Goal: Information Seeking & Learning: Learn about a topic

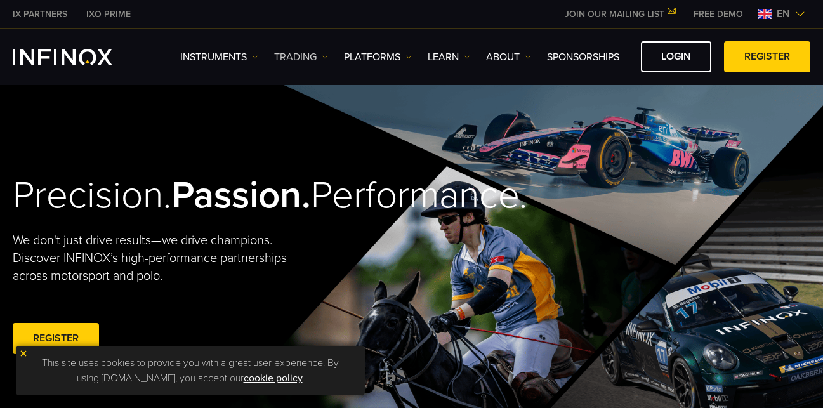
click at [327, 58] on img at bounding box center [325, 57] width 6 height 6
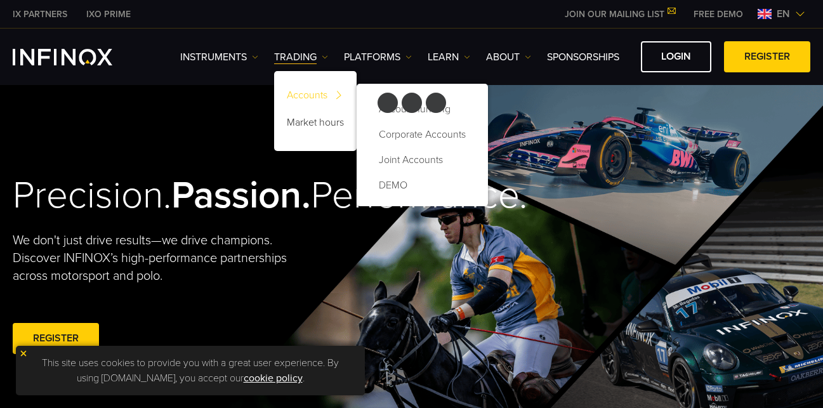
click at [341, 96] on img at bounding box center [338, 95] width 17 height 24
click at [404, 159] on link "Joint Accounts" at bounding box center [422, 159] width 106 height 25
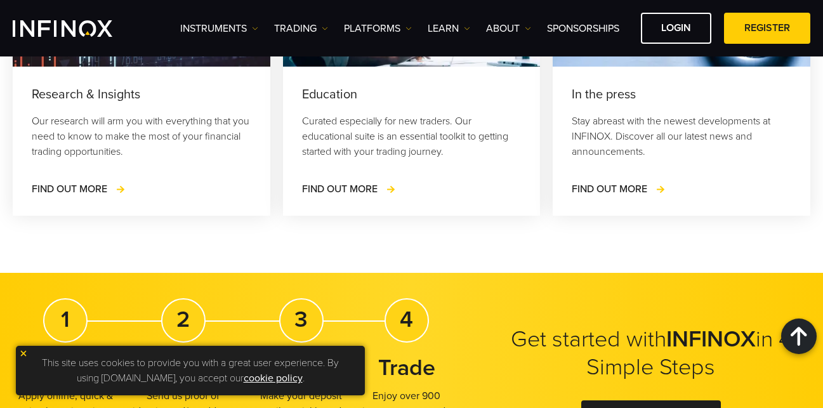
scroll to position [2061, 0]
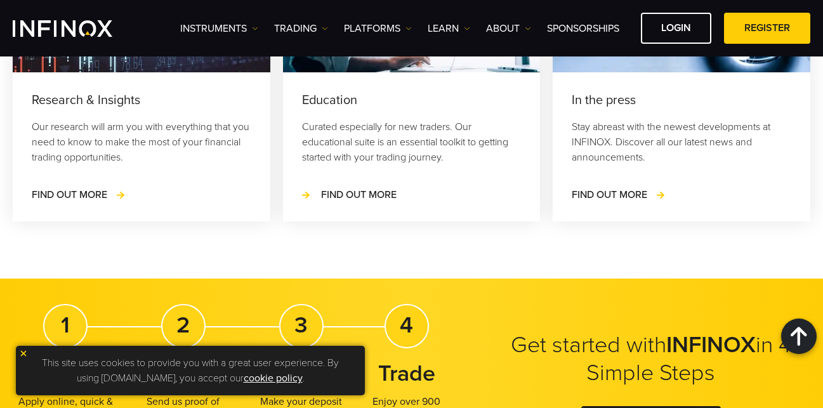
click at [367, 197] on span "FIND OUT MORE" at bounding box center [358, 194] width 75 height 13
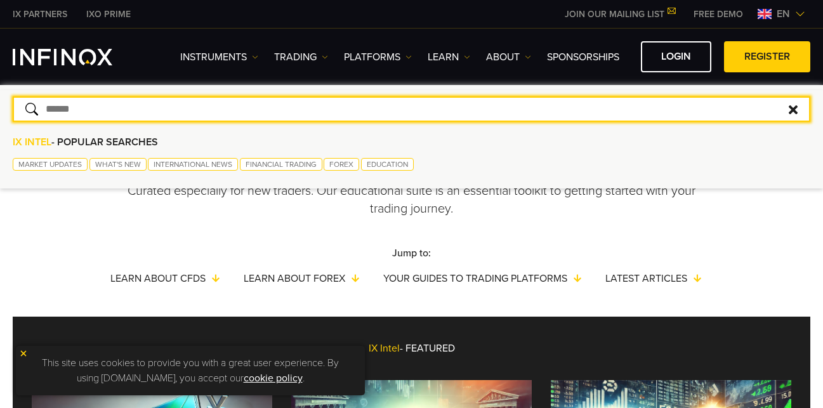
click at [647, 107] on input "text" at bounding box center [411, 108] width 797 height 25
type input "********"
click at [25, 103] on button "submit" at bounding box center [31, 109] width 12 height 12
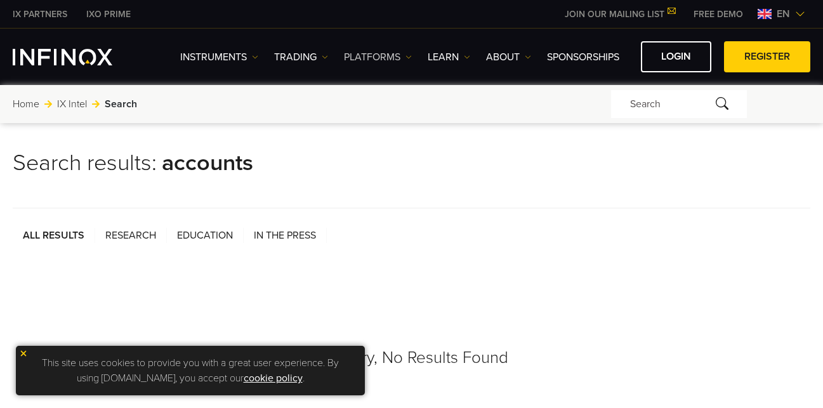
click at [408, 58] on img at bounding box center [408, 57] width 6 height 6
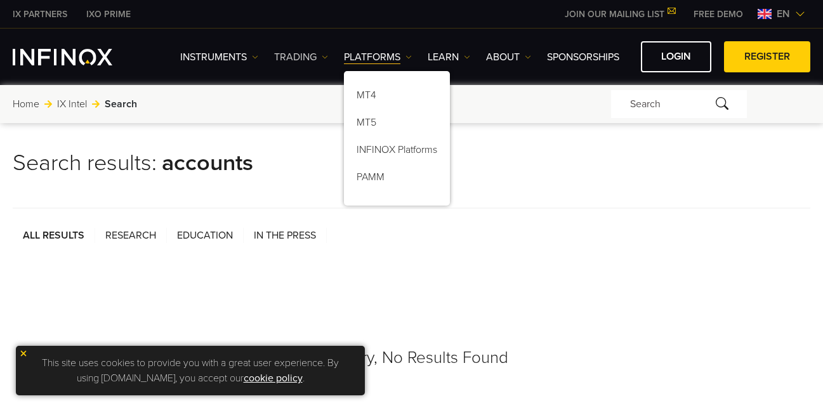
click at [323, 55] on img at bounding box center [325, 57] width 6 height 6
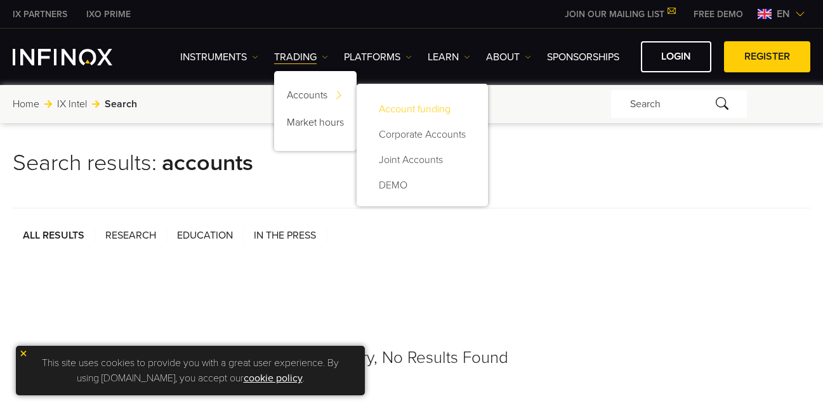
click at [402, 111] on link "Account funding" at bounding box center [422, 108] width 106 height 25
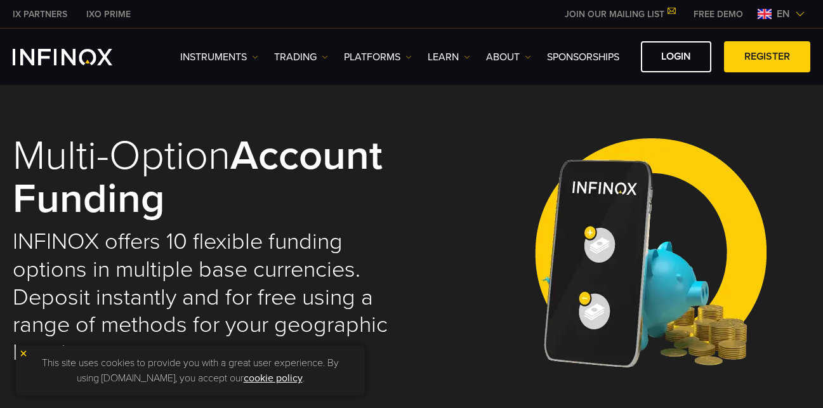
select select "***"
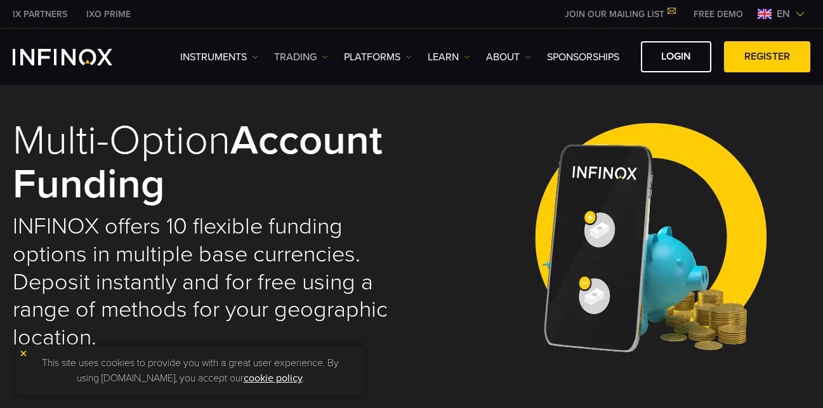
click at [325, 57] on img at bounding box center [325, 57] width 6 height 6
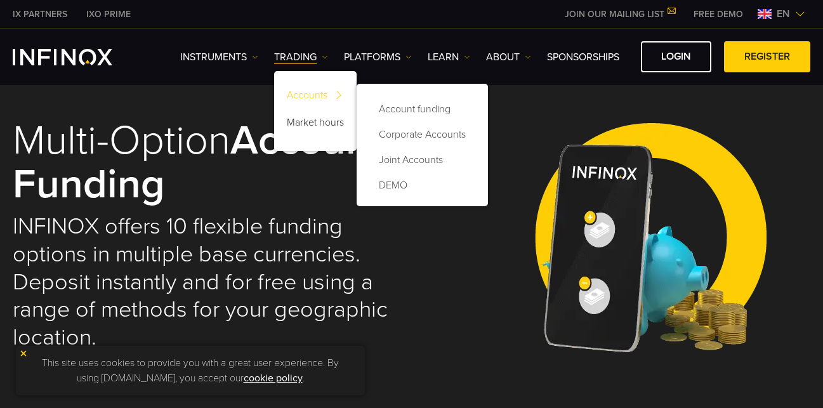
click at [316, 96] on link "Accounts" at bounding box center [315, 97] width 82 height 27
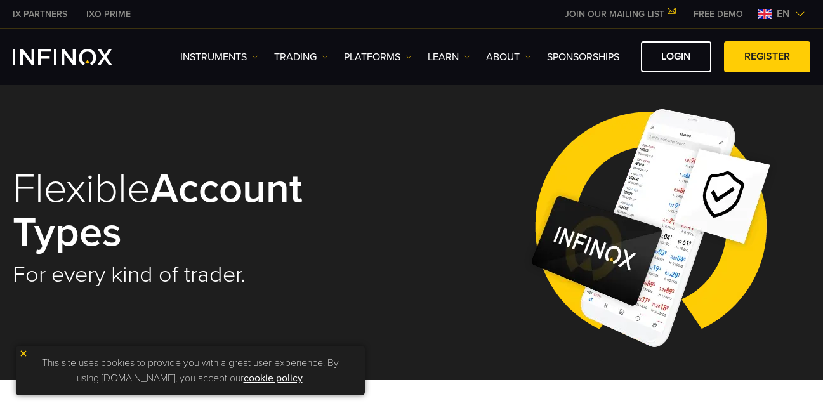
click at [24, 353] on img at bounding box center [23, 353] width 9 height 9
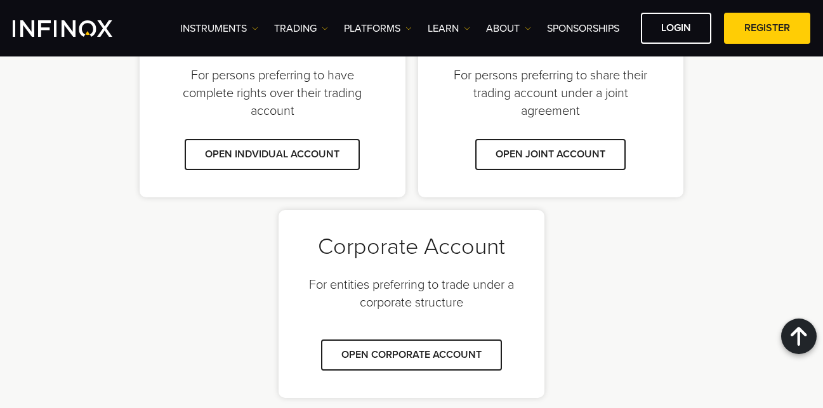
scroll to position [997, 0]
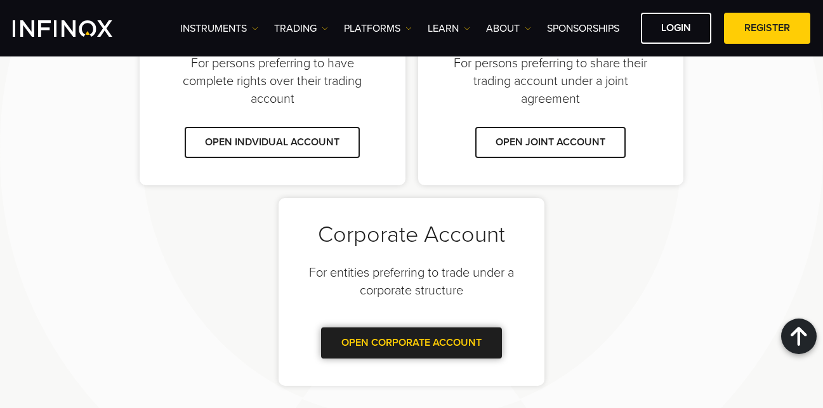
click at [394, 337] on link "OPEN CORPORATE ACCOUNT" at bounding box center [411, 342] width 181 height 31
